Goal: Check status

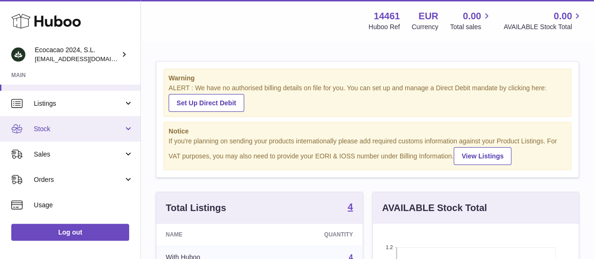
scroll to position [20, 0]
click at [75, 137] on link "Stock" at bounding box center [70, 127] width 140 height 25
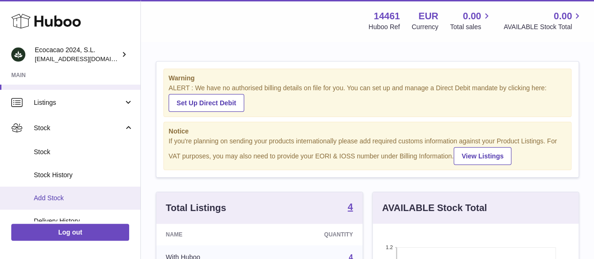
scroll to position [35, 0]
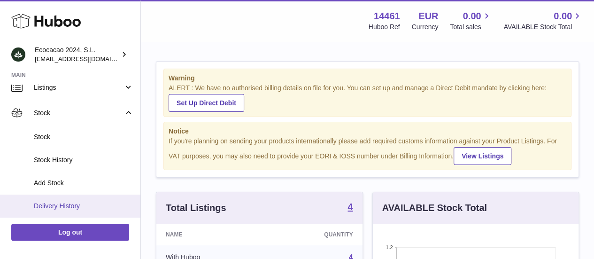
click at [65, 200] on link "Delivery History" at bounding box center [70, 205] width 140 height 23
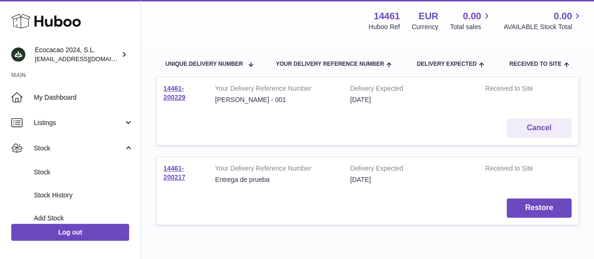
scroll to position [93, 0]
drag, startPoint x: 191, startPoint y: 97, endPoint x: 161, endPoint y: 88, distance: 31.5
click at [161, 88] on td "14461-200229" at bounding box center [182, 95] width 52 height 34
copy link "14461-200229"
